Goal: Information Seeking & Learning: Learn about a topic

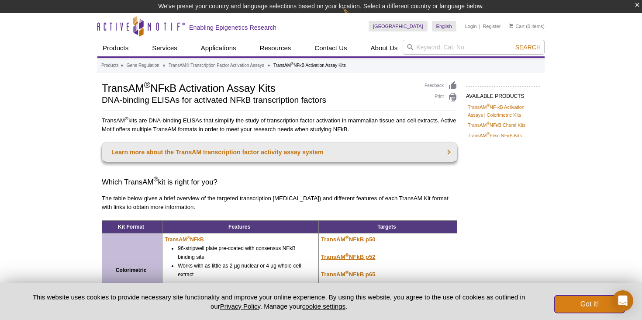
click at [573, 299] on button "Got it!" at bounding box center [589, 303] width 70 height 17
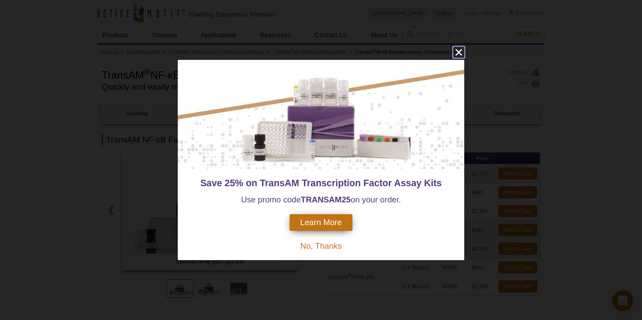
click at [458, 53] on icon "close" at bounding box center [458, 52] width 11 height 11
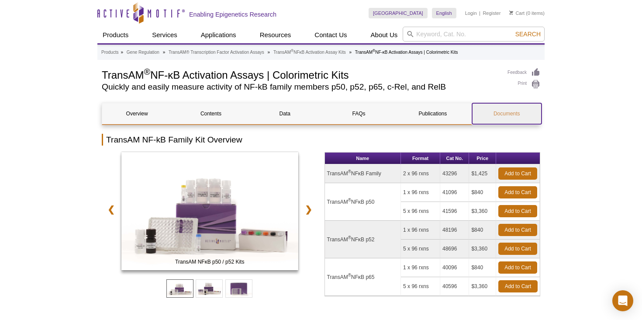
click at [506, 118] on link "Documents" at bounding box center [506, 113] width 69 height 21
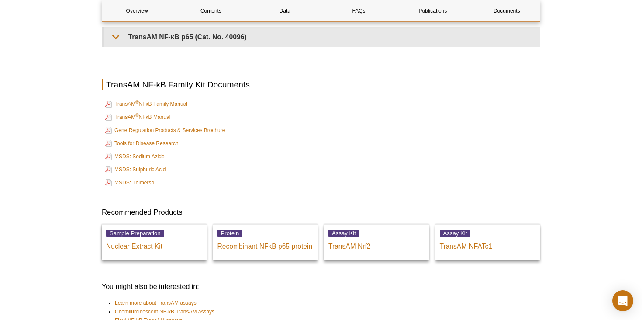
scroll to position [1970, 0]
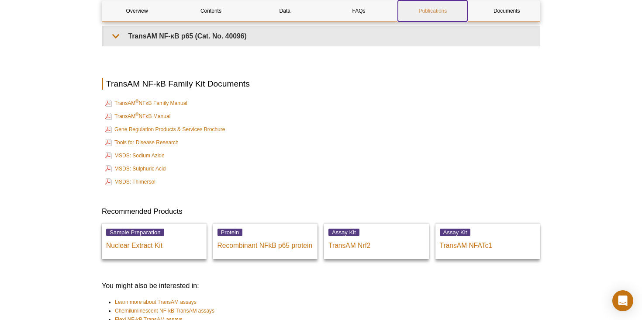
click at [437, 14] on link "Publications" at bounding box center [432, 10] width 69 height 21
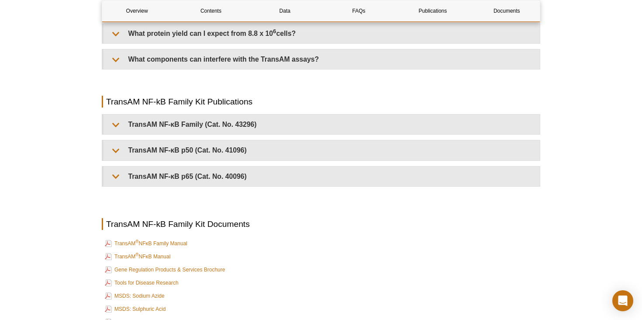
scroll to position [1828, 0]
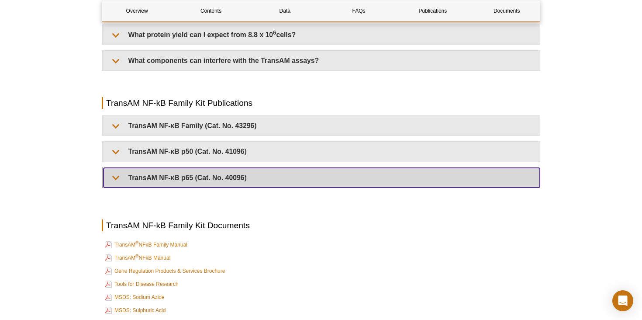
click at [116, 168] on summary "TransAM NF-κB p65 (Cat. No. 40096)" at bounding box center [321, 178] width 436 height 20
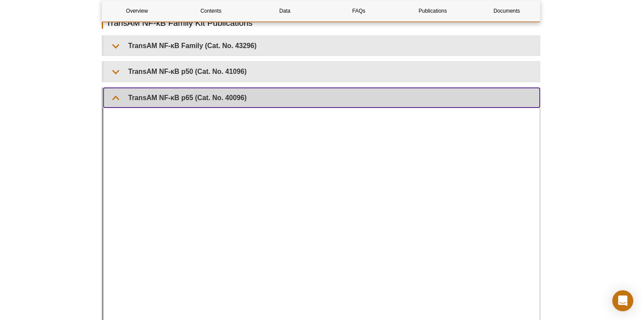
scroll to position [1907, 0]
click at [157, 89] on summary "TransAM NF-κB p65 (Cat. No. 40096)" at bounding box center [321, 99] width 436 height 20
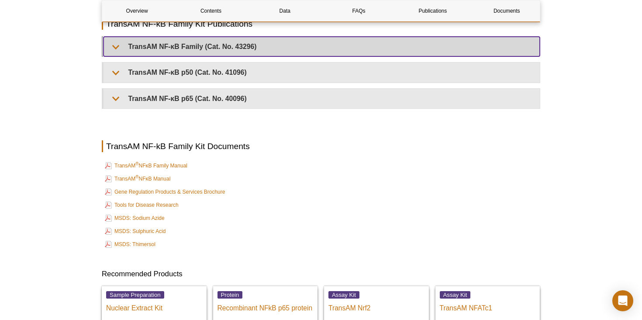
click at [151, 41] on summary "TransAM NF-κB Family (Cat. No. 43296)" at bounding box center [321, 47] width 436 height 20
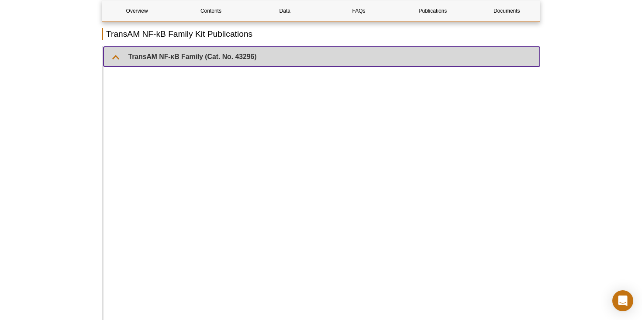
scroll to position [1903, 0]
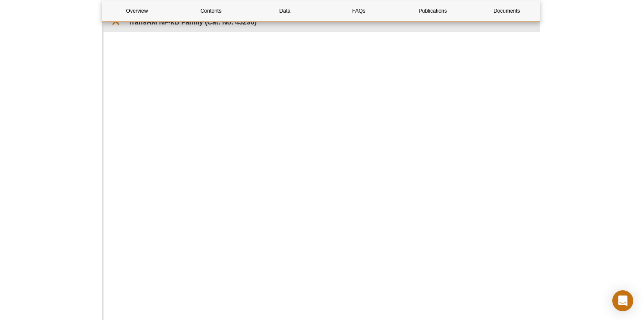
scroll to position [1933, 0]
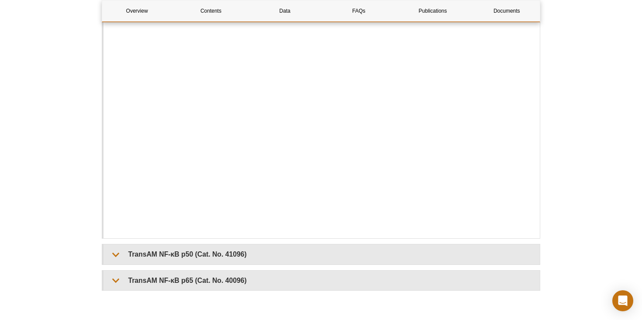
scroll to position [2110, 0]
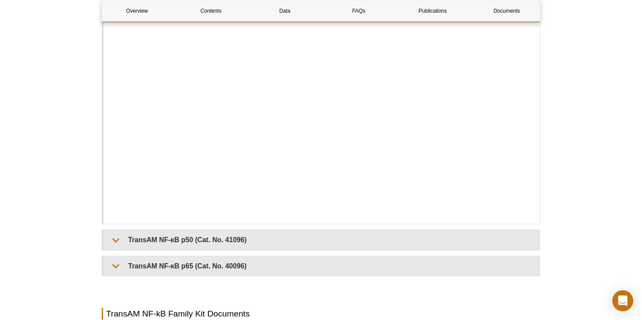
scroll to position [2396, 0]
